Goal: Task Accomplishment & Management: Manage account settings

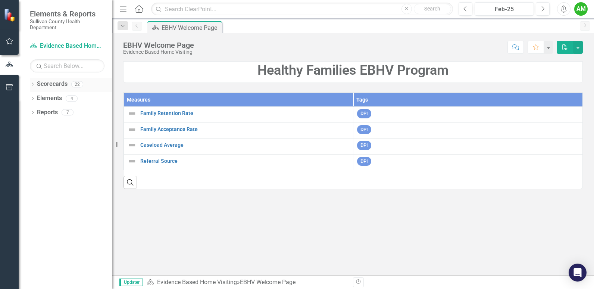
click at [56, 85] on link "Scorecards" at bounding box center [52, 84] width 31 height 9
click at [53, 84] on link "Scorecards" at bounding box center [52, 84] width 31 height 9
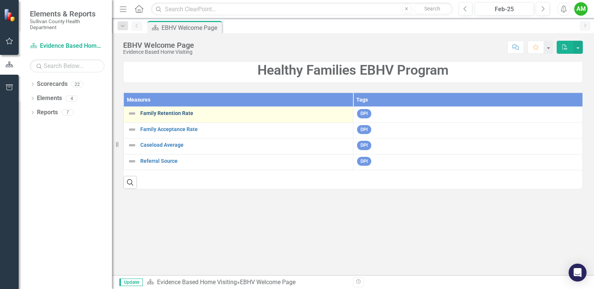
click at [168, 115] on link "Family Retention Rate" at bounding box center [244, 114] width 209 height 6
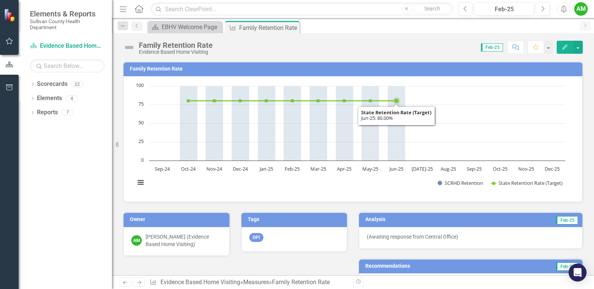
click at [416, 153] on rect "Interactive chart" at bounding box center [350, 138] width 438 height 112
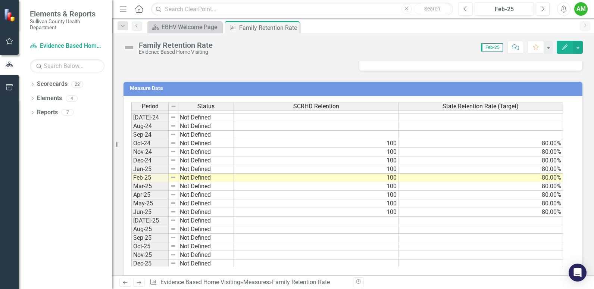
scroll to position [463, 0]
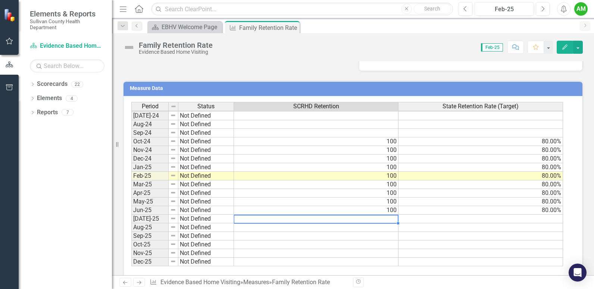
click at [280, 220] on tbody "Jun-23 Not Defined Jul-23 Not Defined Aug-23 Not Defined Sep-23 Not Defined Oct…" at bounding box center [347, 133] width 432 height 267
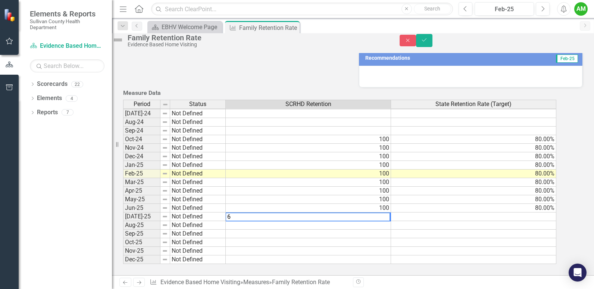
type textarea "60"
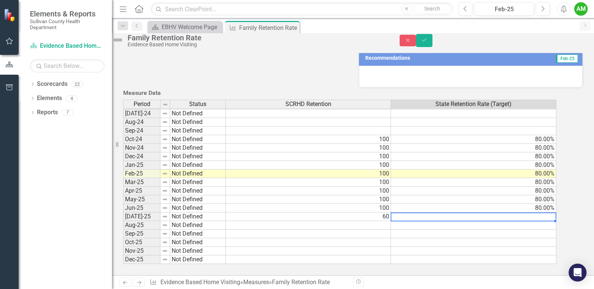
click at [532, 220] on td at bounding box center [473, 216] width 165 height 9
type textarea "88"
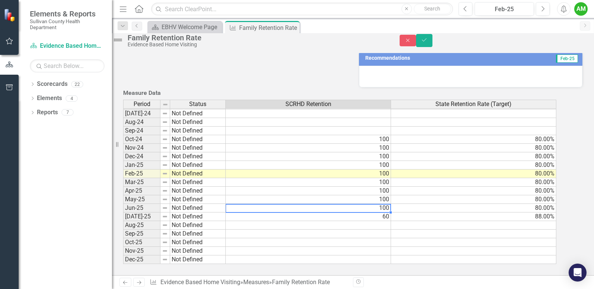
click at [389, 211] on td "100" at bounding box center [308, 208] width 165 height 9
click at [385, 204] on td "100" at bounding box center [308, 199] width 165 height 9
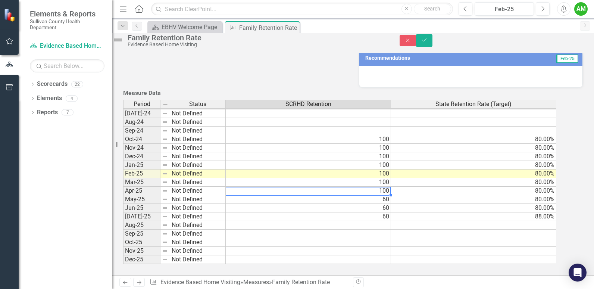
click at [382, 195] on td "100" at bounding box center [308, 191] width 165 height 9
click at [380, 187] on td "100" at bounding box center [308, 182] width 165 height 9
click at [380, 178] on td "100" at bounding box center [308, 174] width 165 height 9
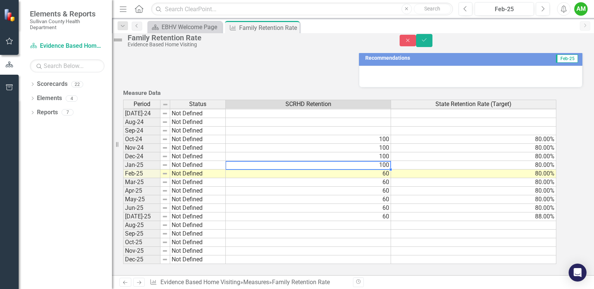
click at [380, 168] on td "100" at bounding box center [308, 165] width 165 height 9
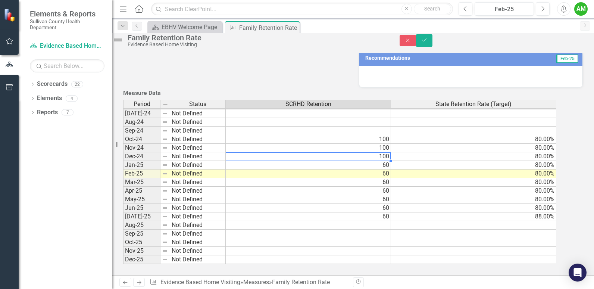
click at [380, 161] on td "100" at bounding box center [308, 156] width 165 height 9
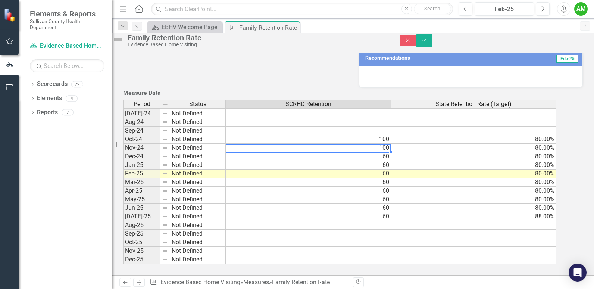
click at [380, 151] on td "100" at bounding box center [308, 148] width 165 height 9
click at [380, 144] on td "100" at bounding box center [308, 139] width 165 height 9
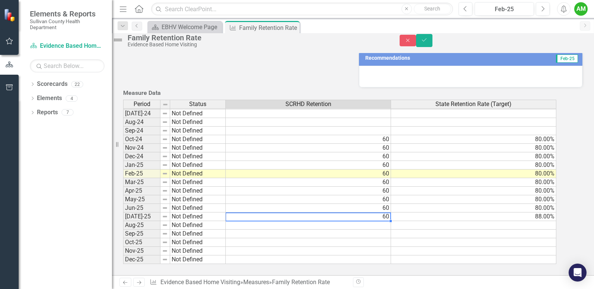
click at [370, 212] on td "60" at bounding box center [308, 216] width 165 height 9
type textarea "63"
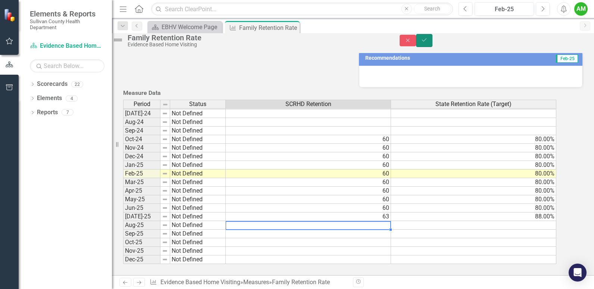
click at [428, 43] on icon "Save" at bounding box center [424, 39] width 7 height 5
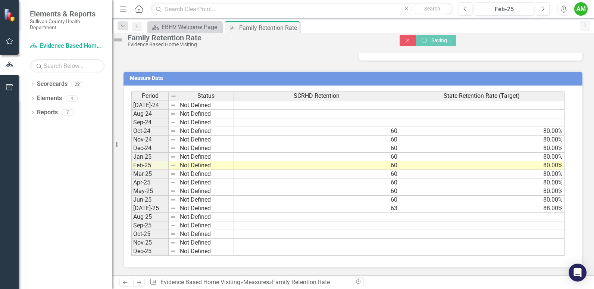
scroll to position [235, 0]
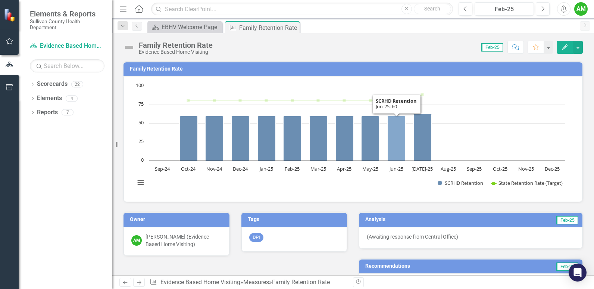
click at [396, 148] on icon "Jun-25, 60. SCRHD Retention." at bounding box center [397, 138] width 18 height 45
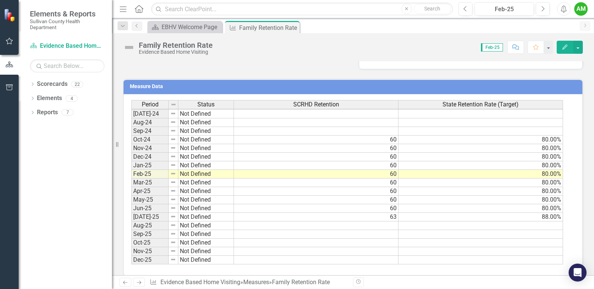
scroll to position [234, 0]
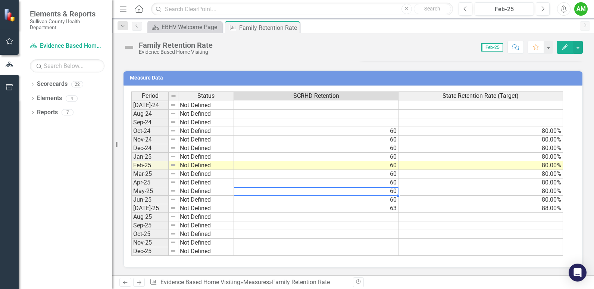
click at [384, 192] on tbody "Jun-23 Not Defined Jul-23 Not Defined Aug-23 Not Defined Sep-23 Not Defined Oct…" at bounding box center [347, 122] width 432 height 267
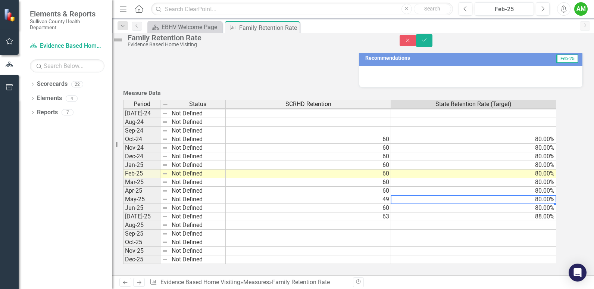
click at [509, 195] on td "80.00%" at bounding box center [473, 199] width 165 height 9
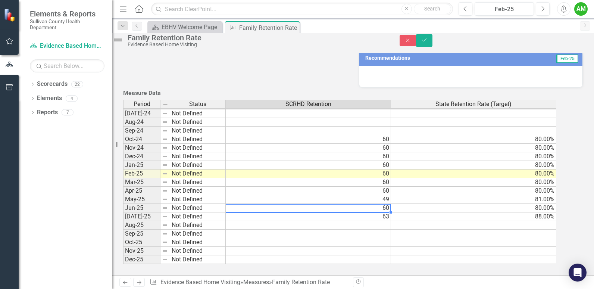
click at [384, 205] on td "60" at bounding box center [308, 208] width 165 height 9
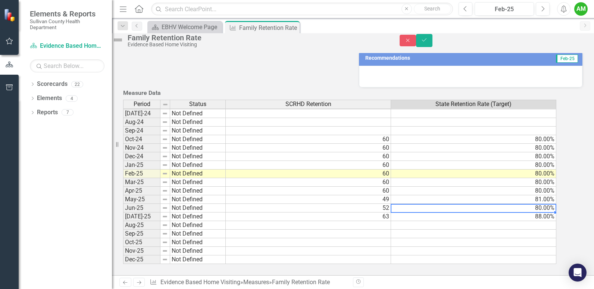
click at [436, 204] on td "80.00%" at bounding box center [473, 208] width 165 height 9
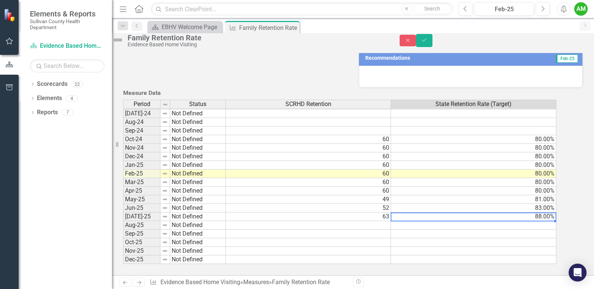
type textarea "88"
click at [448, 238] on td at bounding box center [473, 242] width 165 height 9
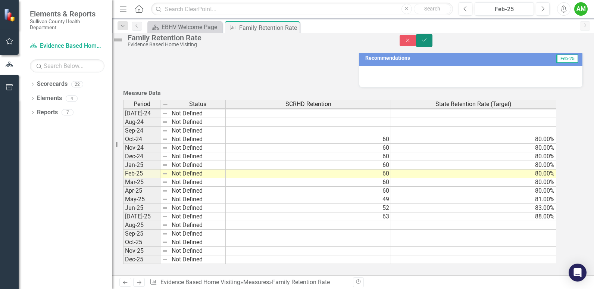
click at [428, 43] on icon "Save" at bounding box center [424, 39] width 7 height 5
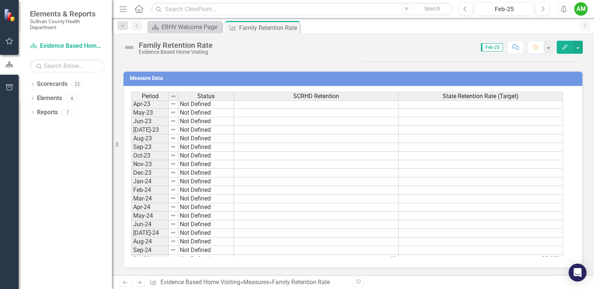
scroll to position [463, 0]
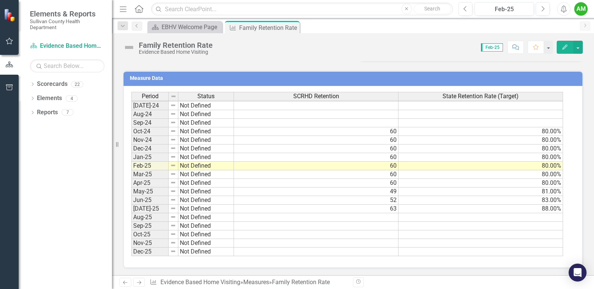
click at [343, 185] on td "60" at bounding box center [316, 183] width 165 height 9
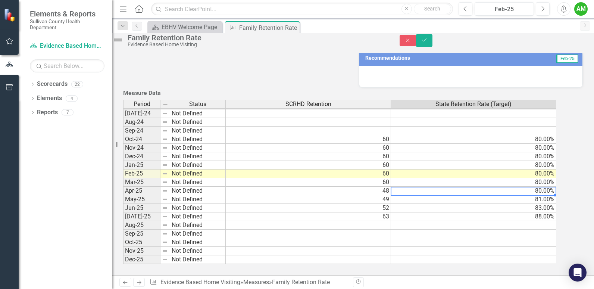
click at [499, 187] on td "80.00%" at bounding box center [473, 191] width 165 height 9
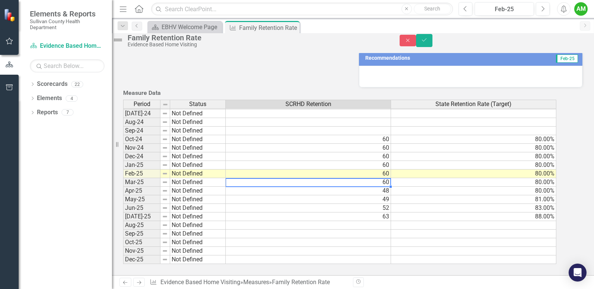
click at [379, 178] on td "60" at bounding box center [308, 182] width 165 height 9
click at [373, 161] on td "60" at bounding box center [308, 165] width 165 height 9
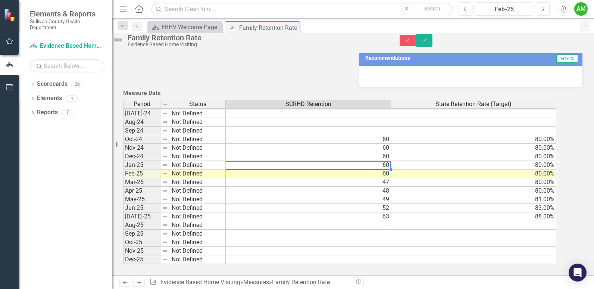
click at [373, 170] on td "60" at bounding box center [308, 174] width 165 height 9
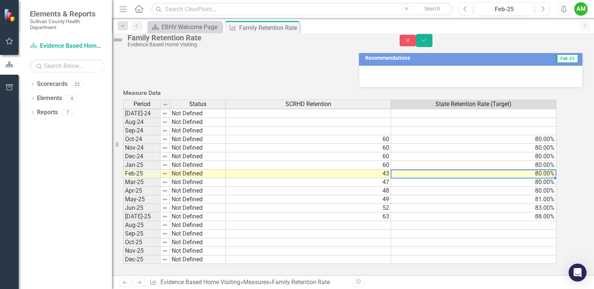
click at [521, 170] on td "80.00%" at bounding box center [473, 174] width 165 height 9
click at [374, 161] on td "60" at bounding box center [308, 165] width 165 height 9
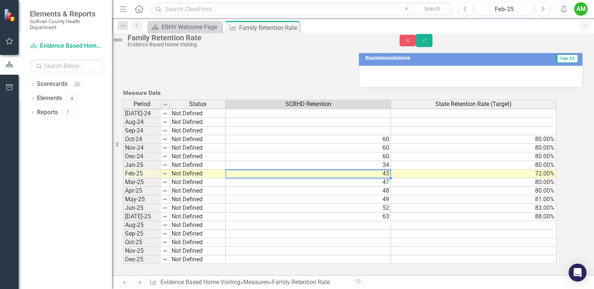
click at [420, 161] on td "80.00%" at bounding box center [473, 165] width 165 height 9
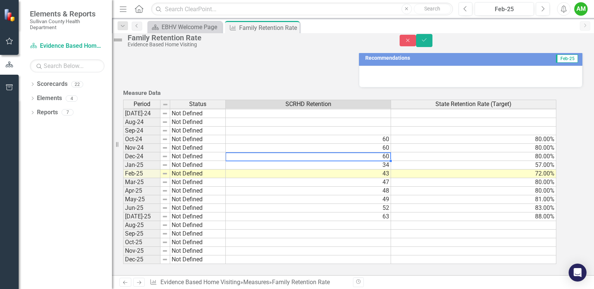
click at [380, 152] on td "60" at bounding box center [308, 156] width 165 height 9
click at [447, 152] on td "80.00%" at bounding box center [473, 156] width 165 height 9
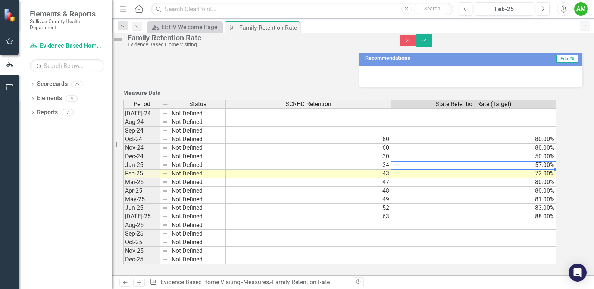
click at [373, 144] on td "60" at bounding box center [308, 148] width 165 height 9
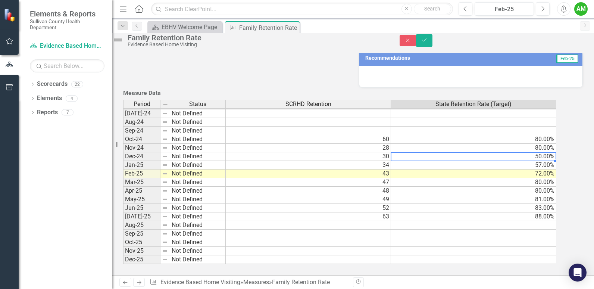
click at [440, 152] on td "50.00%" at bounding box center [473, 156] width 165 height 9
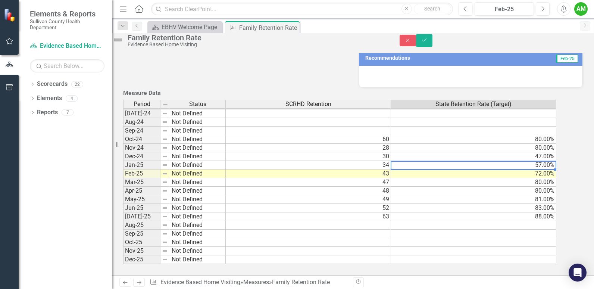
click at [383, 152] on td "30" at bounding box center [308, 156] width 165 height 9
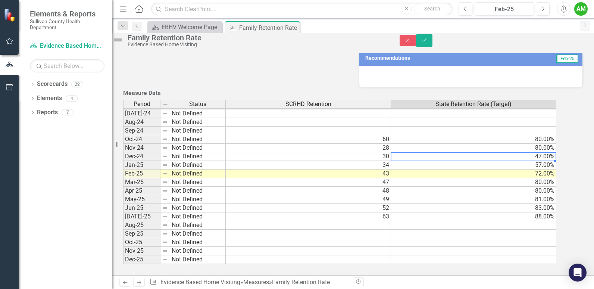
click at [447, 152] on td "47.00%" at bounding box center [473, 156] width 165 height 9
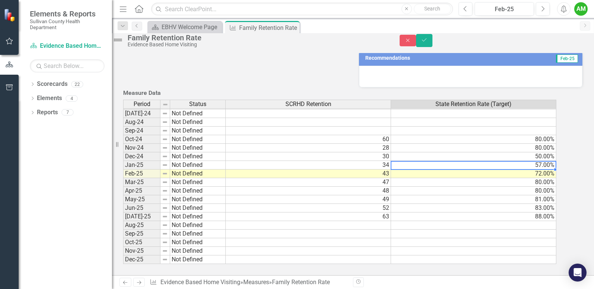
click at [363, 135] on td "60" at bounding box center [308, 139] width 165 height 9
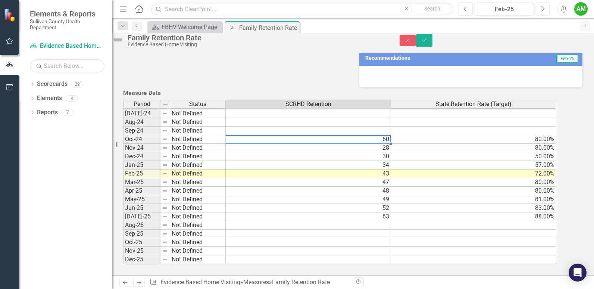
click at [379, 144] on td "28" at bounding box center [308, 148] width 165 height 9
click at [416, 145] on td "80.00%" at bounding box center [473, 148] width 165 height 9
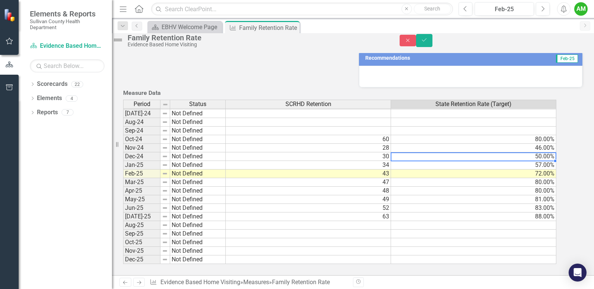
click at [365, 135] on td "60" at bounding box center [308, 139] width 165 height 9
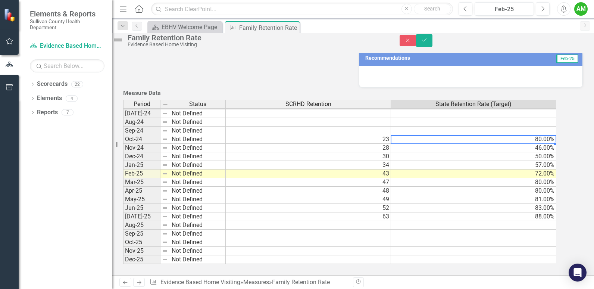
click at [431, 135] on td "80.00%" at bounding box center [473, 139] width 165 height 9
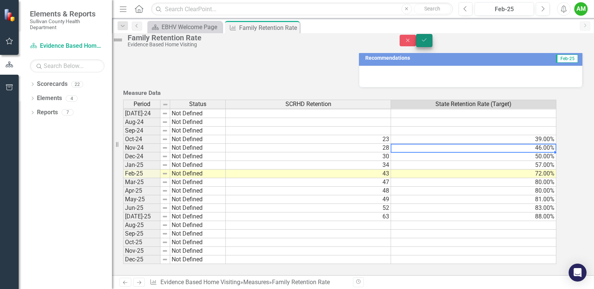
type textarea "46"
click at [428, 41] on icon "Save" at bounding box center [424, 39] width 7 height 5
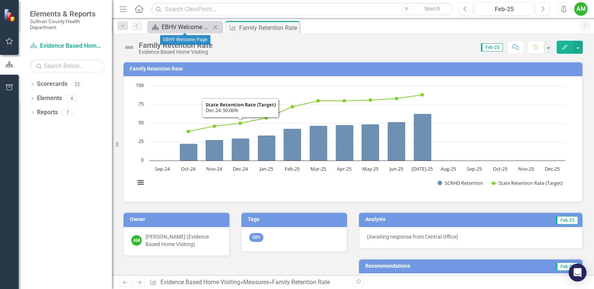
click at [199, 25] on div "EBHV Welcome Page" at bounding box center [186, 26] width 49 height 9
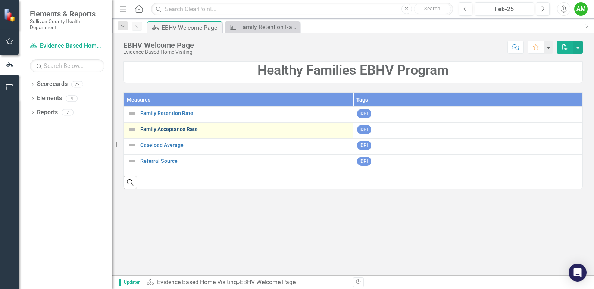
click at [149, 130] on link "Family Acceptance Rate" at bounding box center [244, 130] width 209 height 6
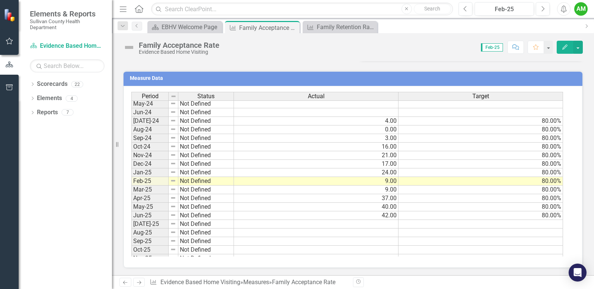
scroll to position [458, 0]
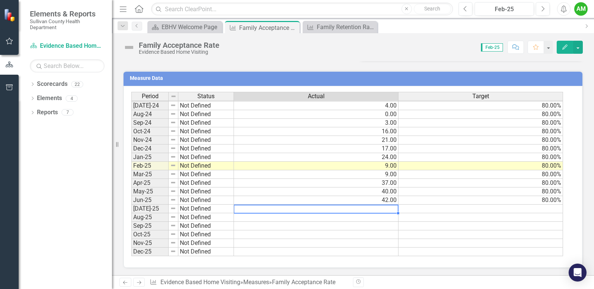
click at [338, 208] on td at bounding box center [316, 209] width 165 height 9
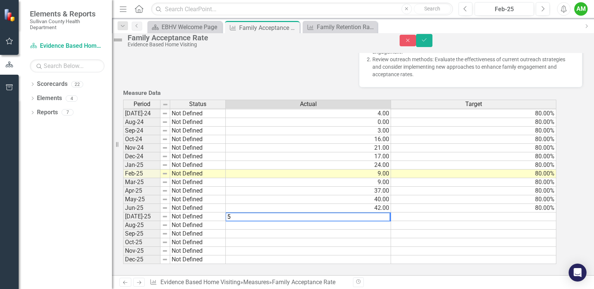
type textarea "55"
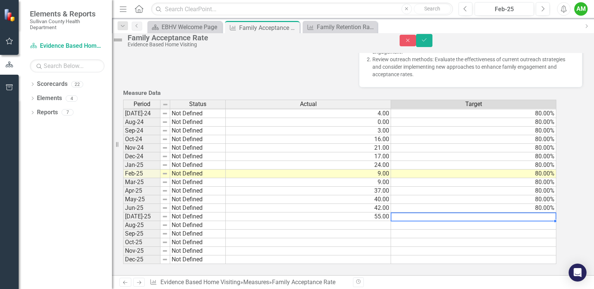
click at [497, 212] on td at bounding box center [473, 216] width 165 height 9
click at [496, 221] on td at bounding box center [473, 225] width 165 height 9
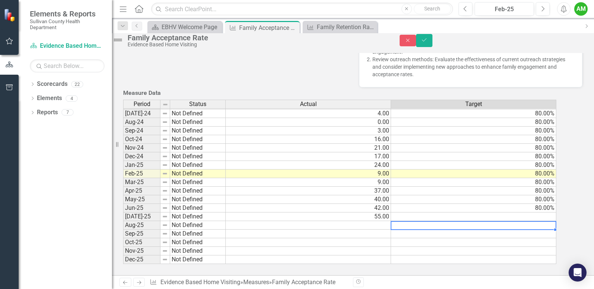
click at [498, 212] on td at bounding box center [473, 216] width 165 height 9
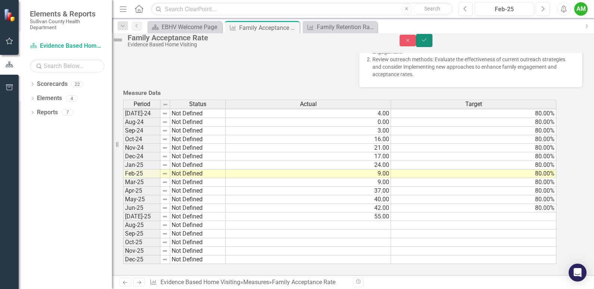
click at [428, 43] on icon "Save" at bounding box center [424, 39] width 7 height 5
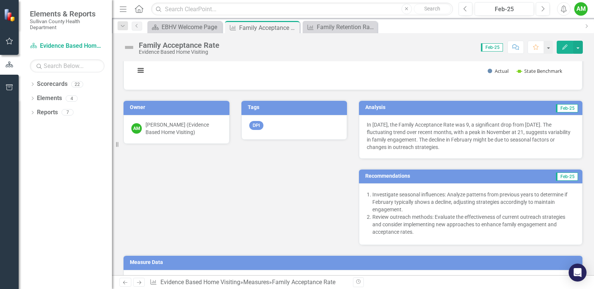
scroll to position [0, 0]
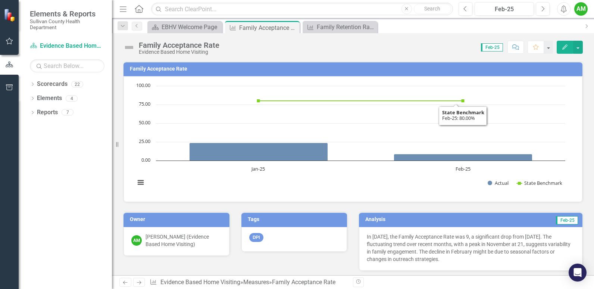
click at [500, 47] on span "Feb-25" at bounding box center [492, 47] width 22 height 8
click at [494, 47] on span "Feb-25" at bounding box center [492, 47] width 22 height 8
click at [283, 65] on td "Family Acceptance Rate" at bounding box center [354, 69] width 449 height 11
click at [425, 171] on rect "Interactive chart" at bounding box center [350, 138] width 438 height 112
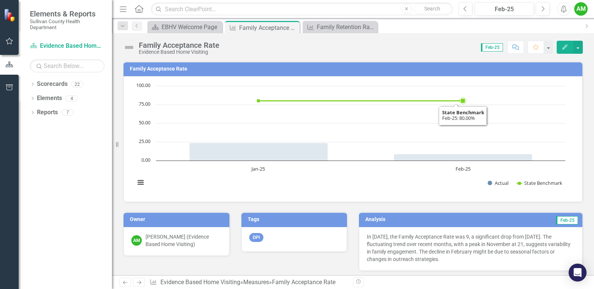
click at [512, 131] on rect "Interactive chart" at bounding box center [350, 138] width 438 height 112
click at [558, 136] on rect "Interactive chart" at bounding box center [350, 138] width 438 height 112
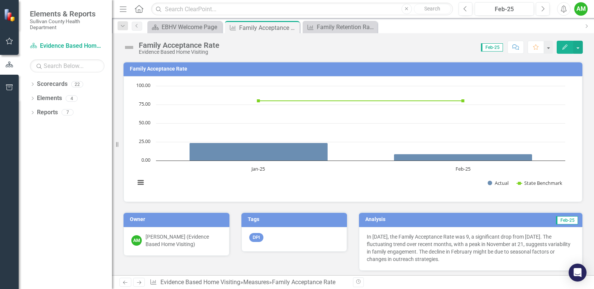
click at [187, 179] on rect "Interactive chart" at bounding box center [350, 138] width 438 height 112
click at [139, 181] on button "View chart menu, Chart" at bounding box center [141, 182] width 10 height 10
click at [140, 181] on button "View chart menu, Chart" at bounding box center [141, 182] width 10 height 10
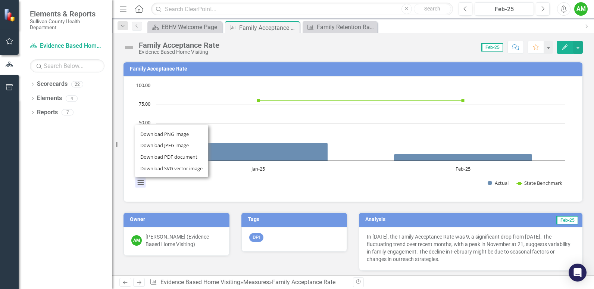
click at [408, 167] on rect "Interactive chart" at bounding box center [350, 138] width 438 height 112
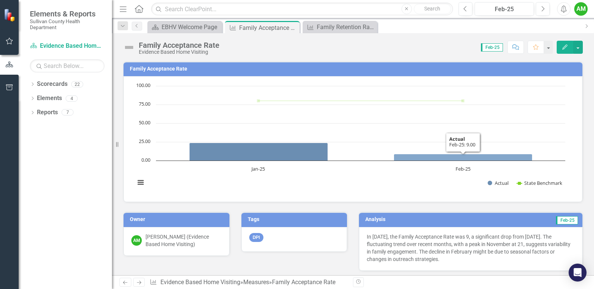
drag, startPoint x: 509, startPoint y: 158, endPoint x: 484, endPoint y: 155, distance: 25.5
click at [484, 155] on icon "Feb-25, 9. Actual." at bounding box center [463, 157] width 139 height 7
click at [415, 177] on rect "Interactive chart" at bounding box center [350, 138] width 438 height 112
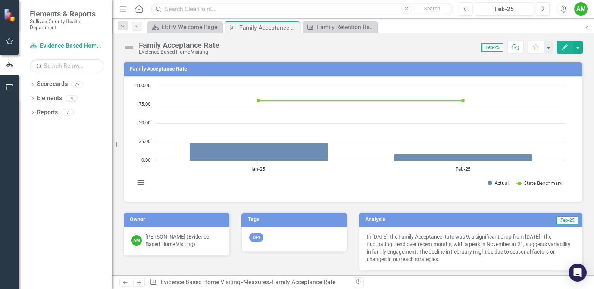
click at [489, 47] on span "Feb-25" at bounding box center [492, 47] width 22 height 8
click at [535, 52] on button "Favorite" at bounding box center [536, 47] width 16 height 13
click at [579, 47] on button "button" at bounding box center [578, 47] width 10 height 13
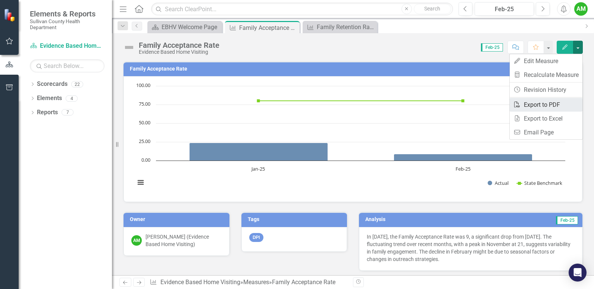
click at [552, 103] on link "PDF Export to PDF" at bounding box center [546, 105] width 73 height 14
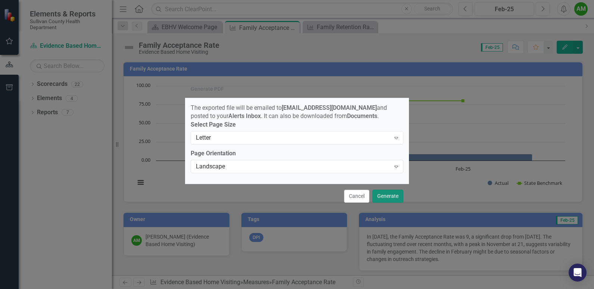
click at [383, 198] on button "Generate" at bounding box center [388, 196] width 31 height 13
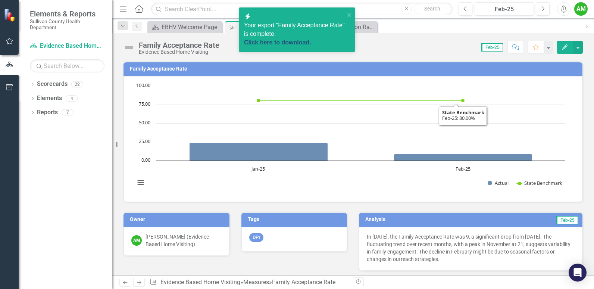
click at [284, 39] on link "Click here to download." at bounding box center [277, 42] width 67 height 6
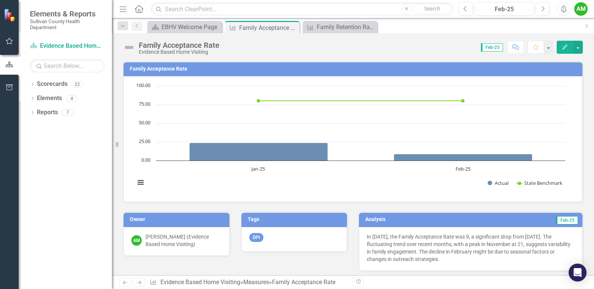
click at [137, 282] on icon "Next" at bounding box center [139, 282] width 6 height 5
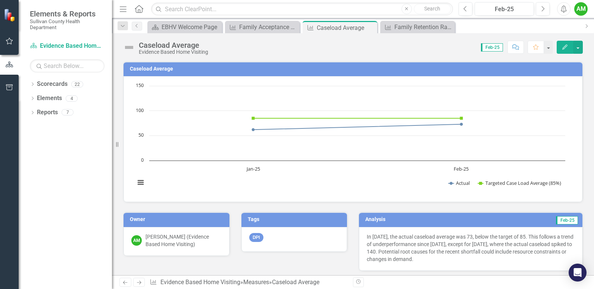
click at [137, 282] on icon "Next" at bounding box center [139, 282] width 6 height 5
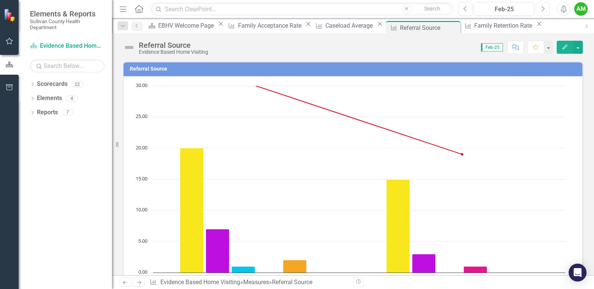
click at [539, 9] on button "Next" at bounding box center [543, 8] width 14 height 13
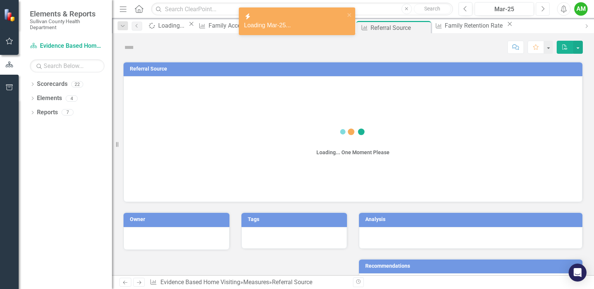
click at [539, 9] on button "Next" at bounding box center [543, 8] width 14 height 13
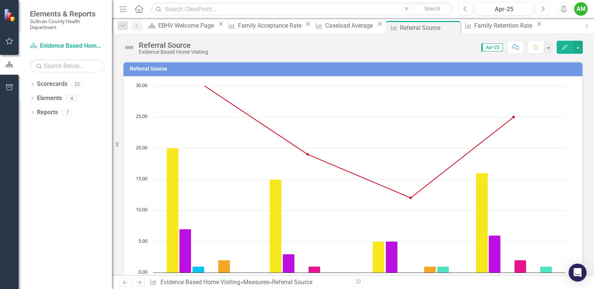
click at [539, 9] on button "Next" at bounding box center [543, 8] width 14 height 13
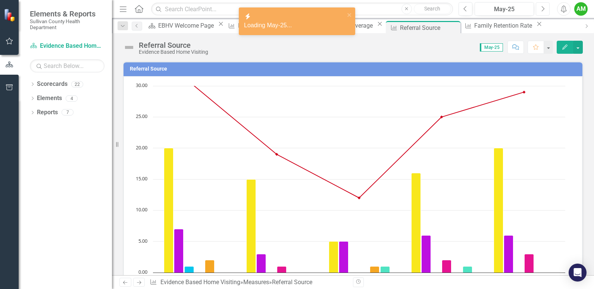
click at [539, 9] on button "Next" at bounding box center [543, 8] width 14 height 13
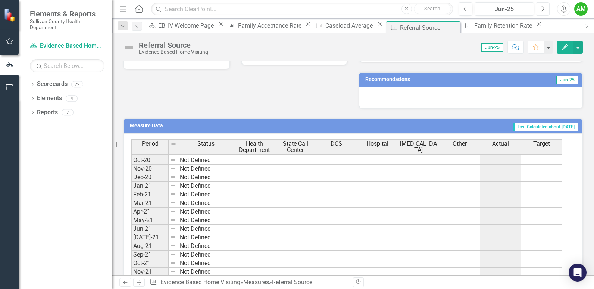
scroll to position [75, 0]
click at [128, 283] on icon "Previous" at bounding box center [125, 282] width 6 height 5
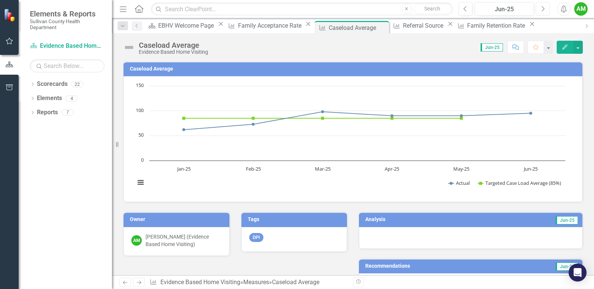
click at [547, 12] on button "Next" at bounding box center [543, 8] width 14 height 13
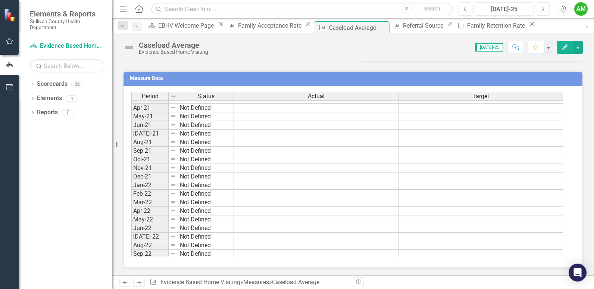
scroll to position [187, 0]
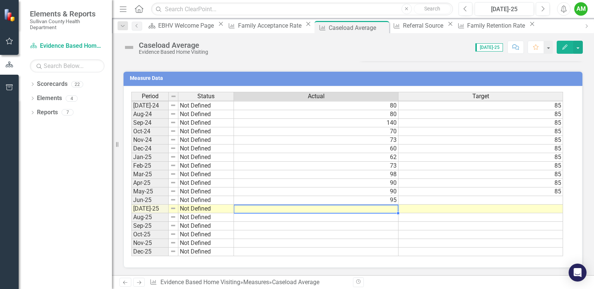
type textarea "55"
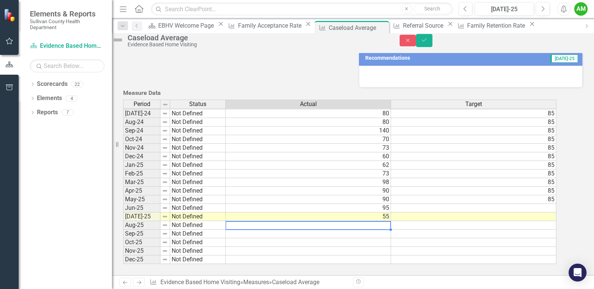
click at [477, 212] on td at bounding box center [473, 216] width 165 height 9
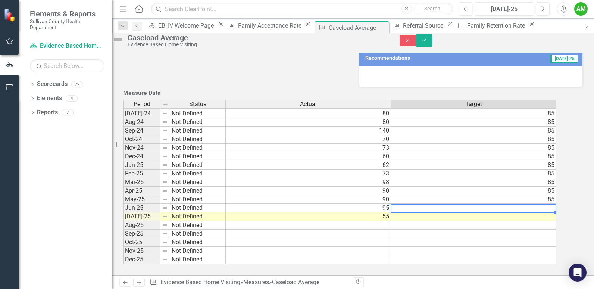
click at [509, 204] on td at bounding box center [473, 208] width 165 height 9
type textarea "85"
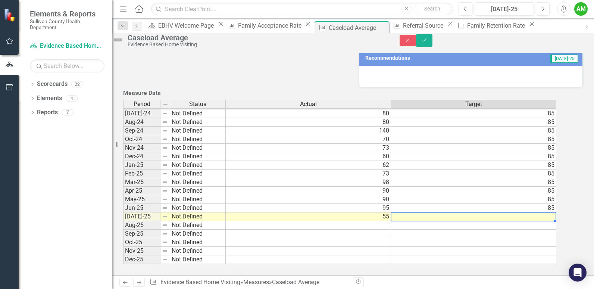
click at [511, 212] on td at bounding box center [473, 216] width 165 height 9
type textarea "85"
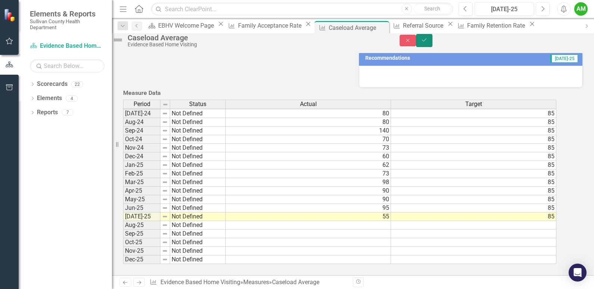
click at [428, 41] on icon "Save" at bounding box center [424, 39] width 7 height 5
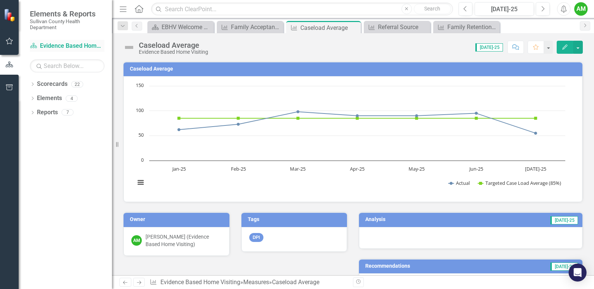
click at [93, 50] on div "Scorecard Evidence Based Home Visiting" at bounding box center [67, 46] width 75 height 12
click at [94, 44] on link "Scorecard Evidence Based Home Visiting" at bounding box center [67, 46] width 75 height 9
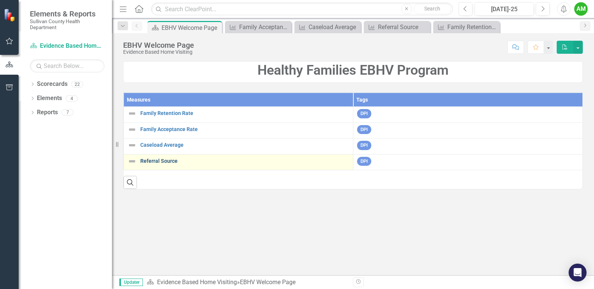
click at [167, 162] on link "Referral Source" at bounding box center [244, 161] width 209 height 6
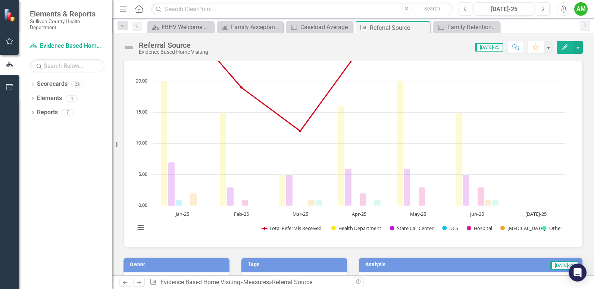
scroll to position [75, 0]
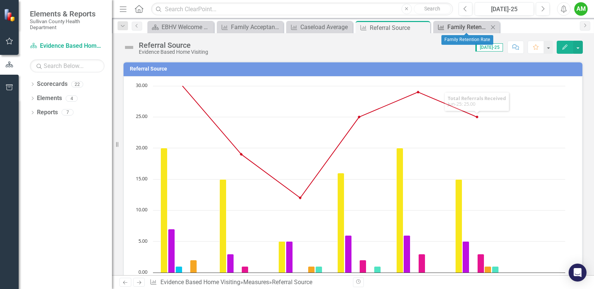
click at [475, 24] on div "Family Retention Rate" at bounding box center [468, 26] width 41 height 9
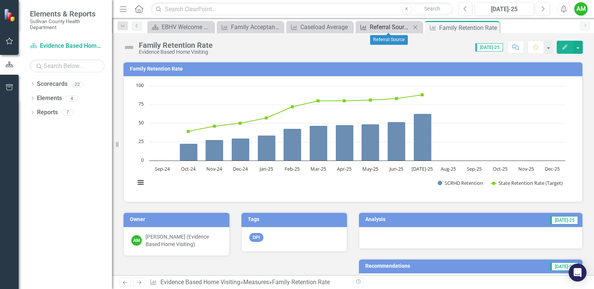
click at [398, 29] on div "Referral Source" at bounding box center [390, 26] width 41 height 9
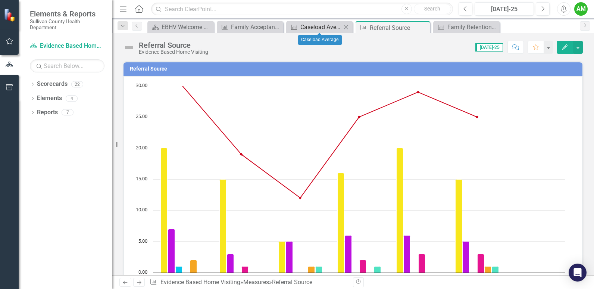
click at [321, 28] on div "Caseload Average" at bounding box center [321, 26] width 41 height 9
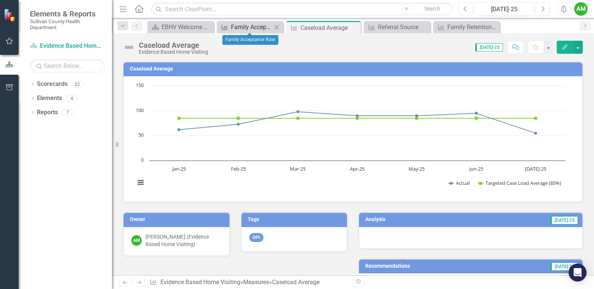
click at [262, 25] on div "Family Acceptance Rate" at bounding box center [251, 26] width 41 height 9
